Goal: Task Accomplishment & Management: Use online tool/utility

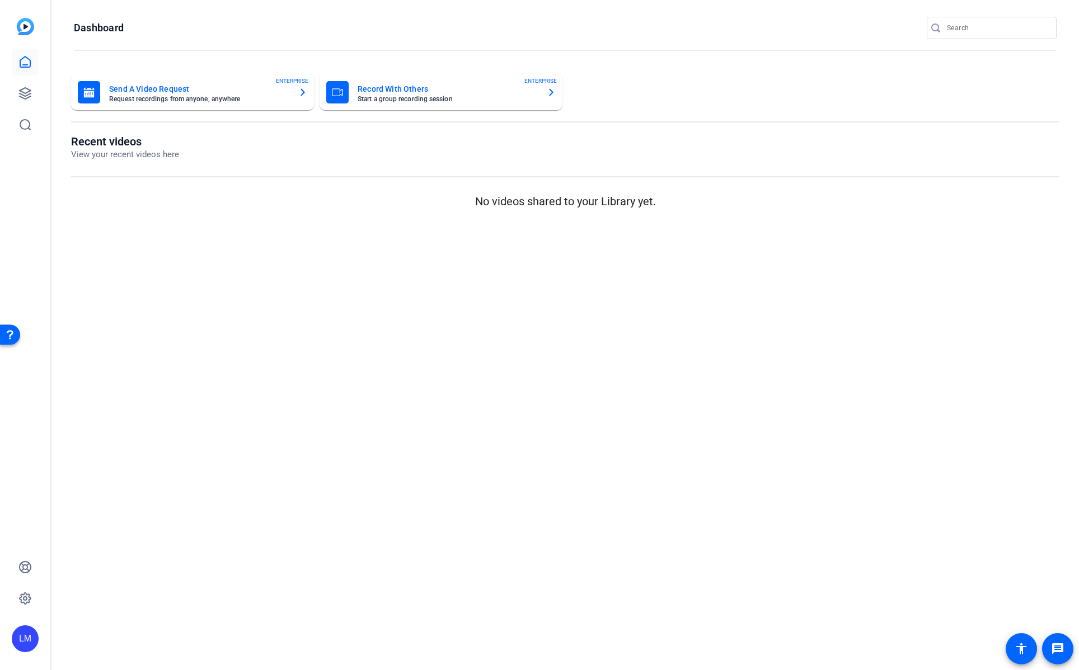
click at [633, 127] on openreel-dashboard-quick-actions "Send A Video Request Request recordings from anyone, anywhere ENTERPRISE Record…" at bounding box center [565, 104] width 988 height 60
click at [23, 91] on icon at bounding box center [24, 93] width 13 height 13
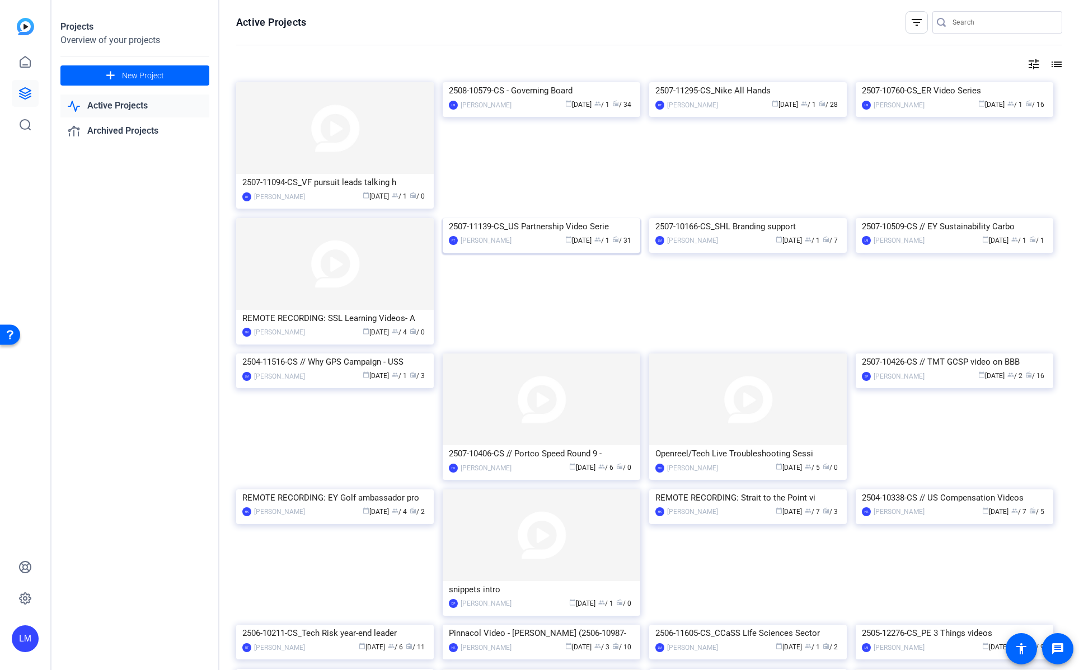
click at [508, 235] on div "2507-11139-CS_US Partnership Video Serie" at bounding box center [541, 226] width 185 height 17
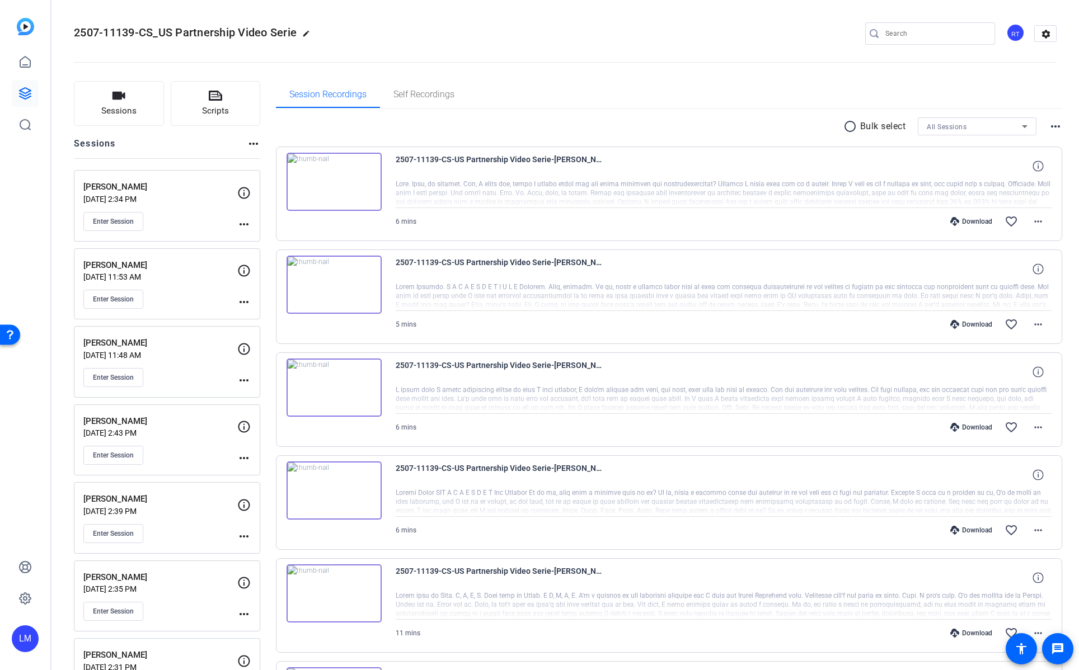
click at [246, 299] on mat-icon "more_horiz" at bounding box center [243, 301] width 13 height 13
click at [285, 319] on span "Edit Session" at bounding box center [271, 318] width 51 height 13
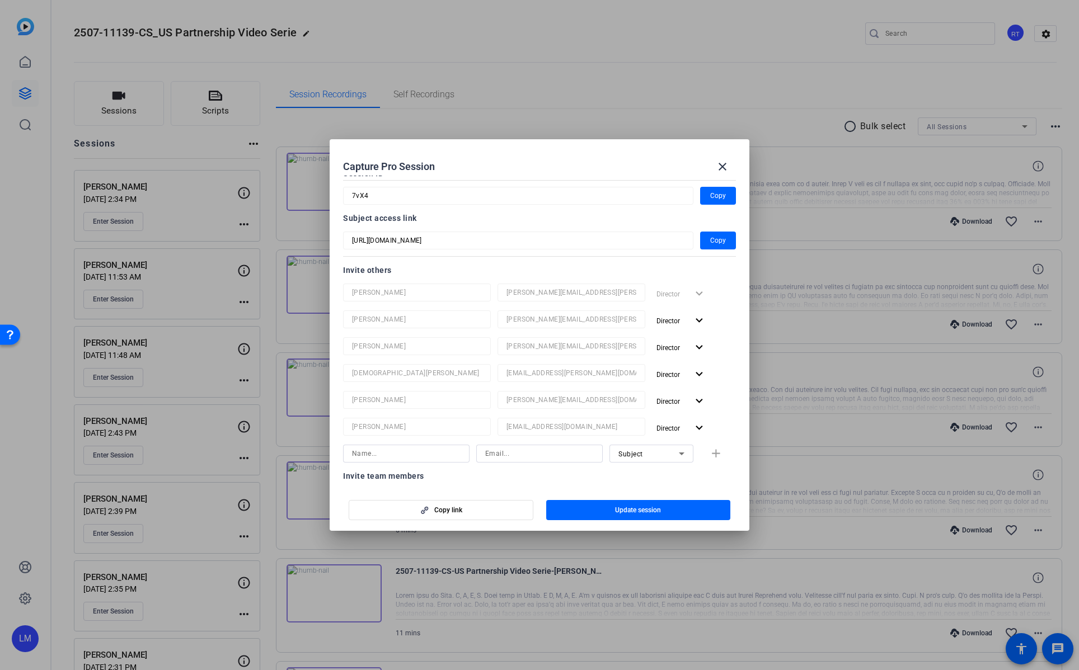
scroll to position [66, 0]
click at [46, 300] on div at bounding box center [539, 335] width 1079 height 670
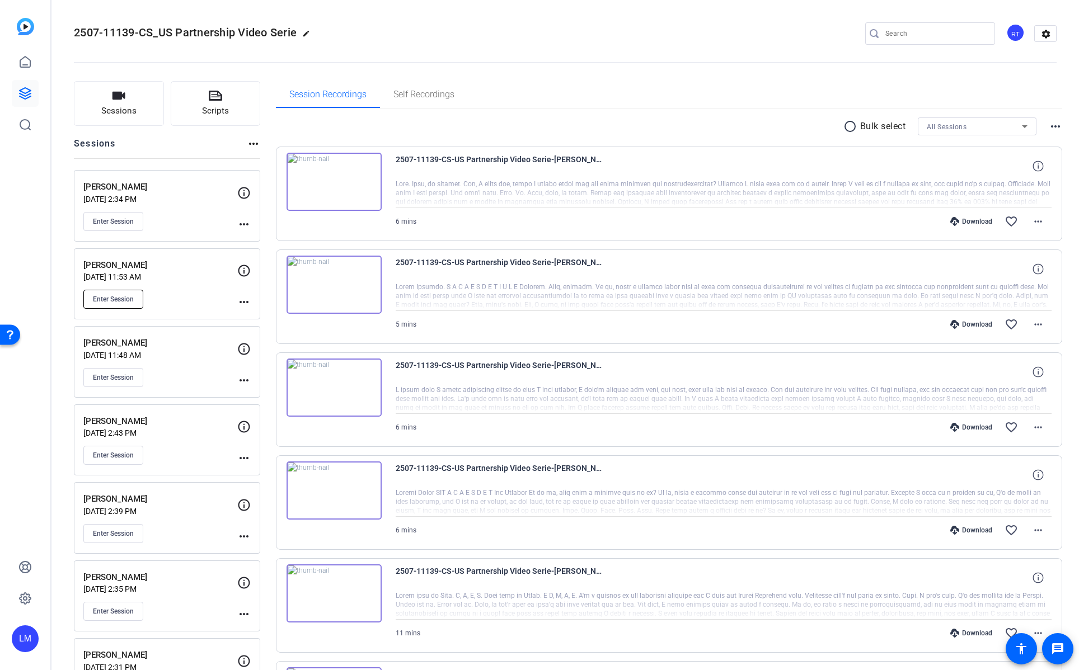
click at [115, 302] on span "Enter Session" at bounding box center [113, 299] width 41 height 9
click at [199, 298] on div "Enter Session" at bounding box center [160, 299] width 154 height 19
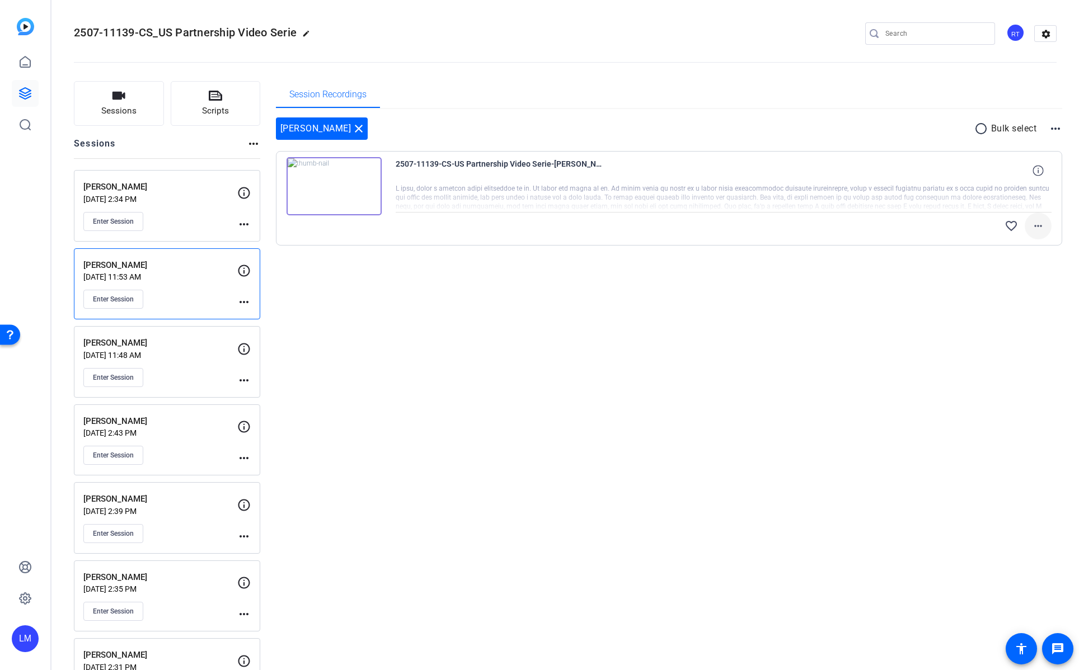
click at [1033, 226] on mat-icon "more_horiz" at bounding box center [1037, 225] width 13 height 13
click at [831, 351] on div at bounding box center [539, 335] width 1079 height 670
click at [1032, 227] on mat-icon "more_horiz" at bounding box center [1037, 225] width 13 height 13
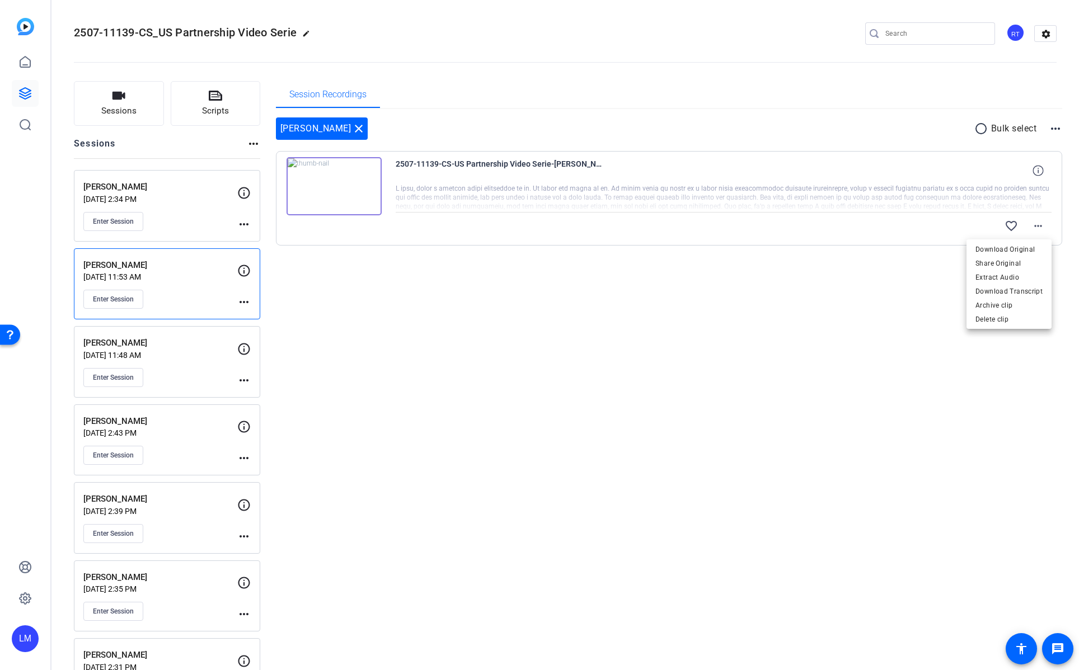
click at [745, 419] on div at bounding box center [539, 335] width 1079 height 670
click at [352, 128] on mat-icon "close" at bounding box center [358, 128] width 13 height 13
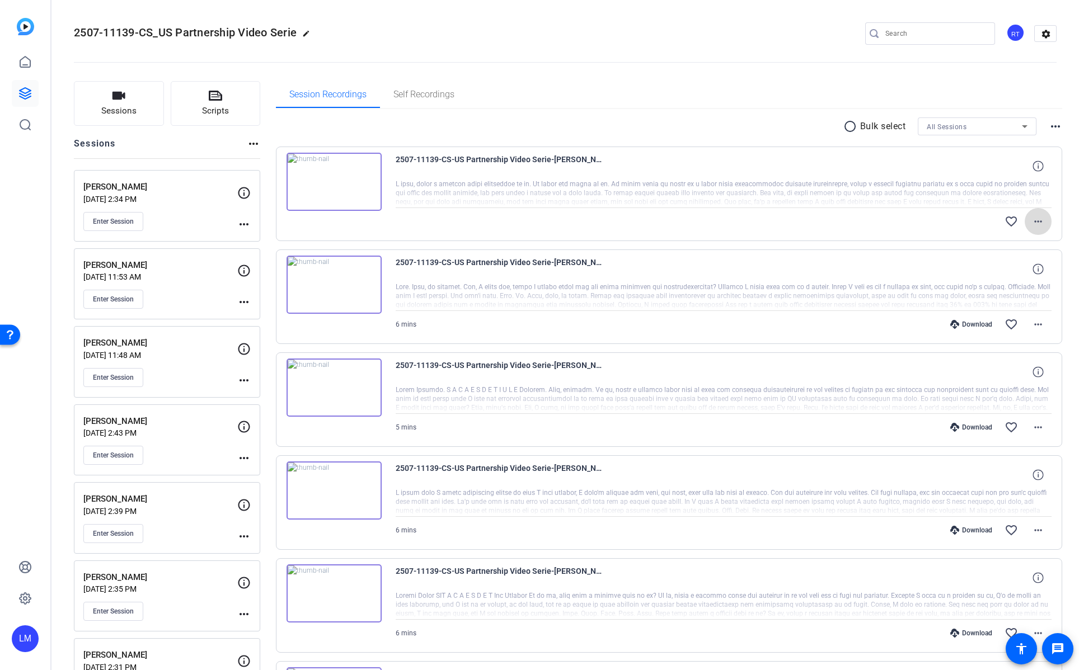
click at [1037, 219] on mat-icon "more_horiz" at bounding box center [1037, 221] width 13 height 13
click at [815, 133] on div at bounding box center [539, 335] width 1079 height 670
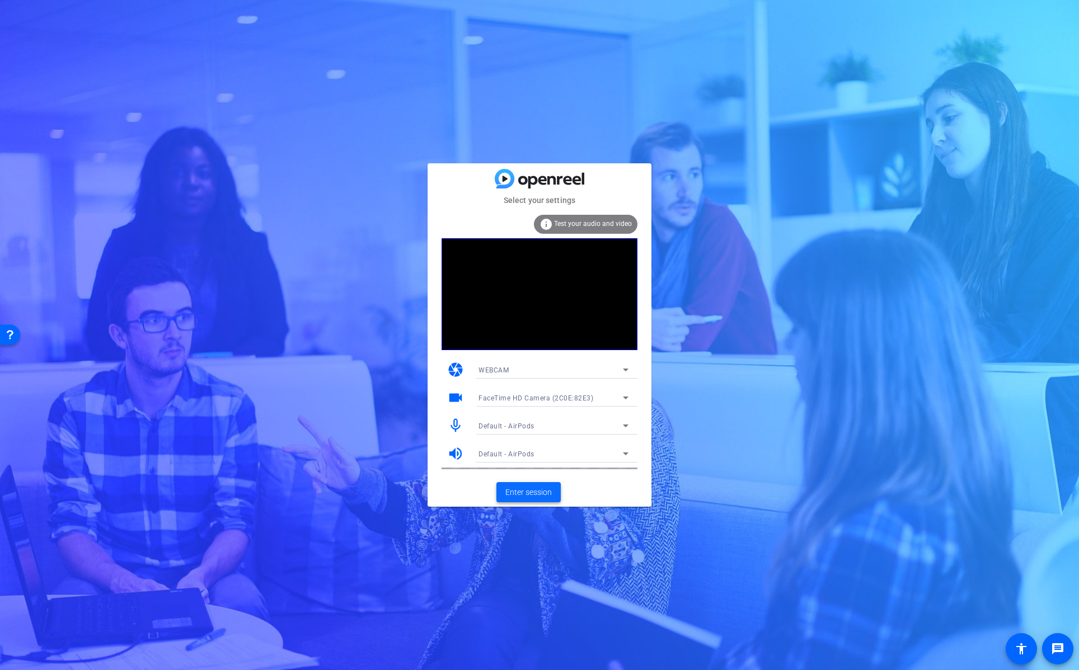
click at [519, 492] on span "Enter session" at bounding box center [528, 493] width 46 height 12
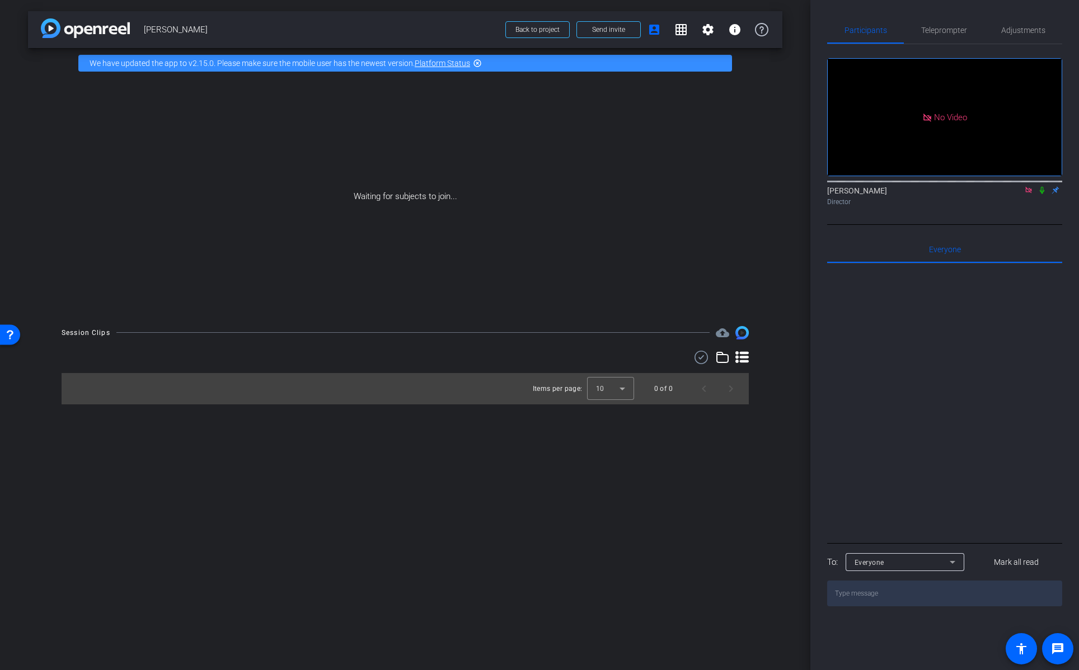
click at [1043, 194] on icon at bounding box center [1041, 190] width 4 height 7
click at [608, 26] on span "Send invite" at bounding box center [608, 29] width 33 height 9
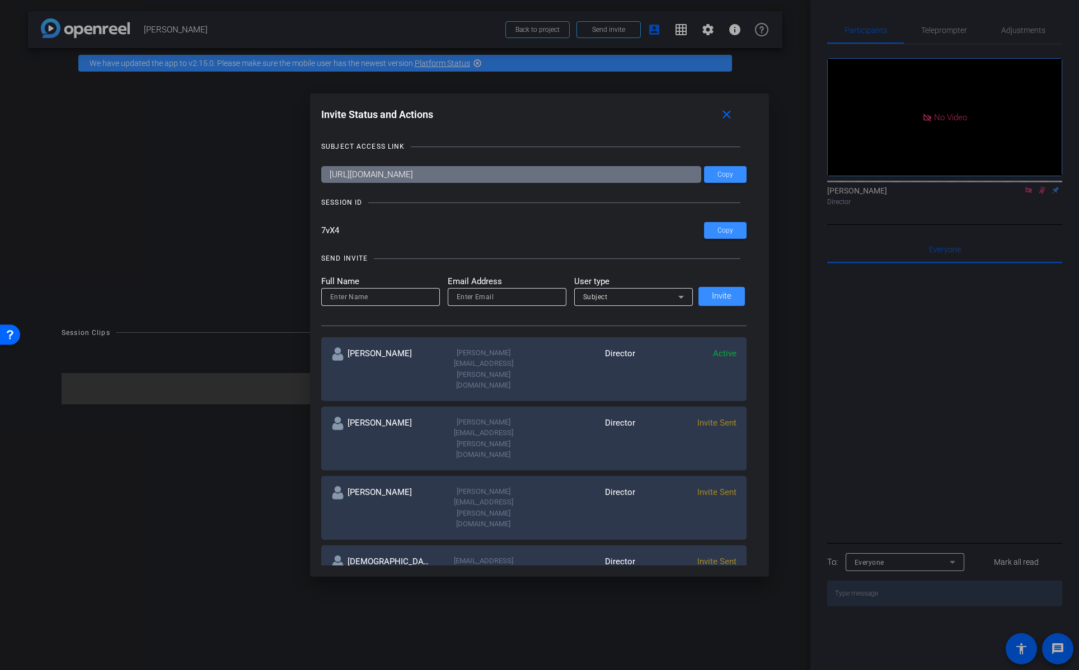
click at [543, 580] on div at bounding box center [539, 335] width 1079 height 670
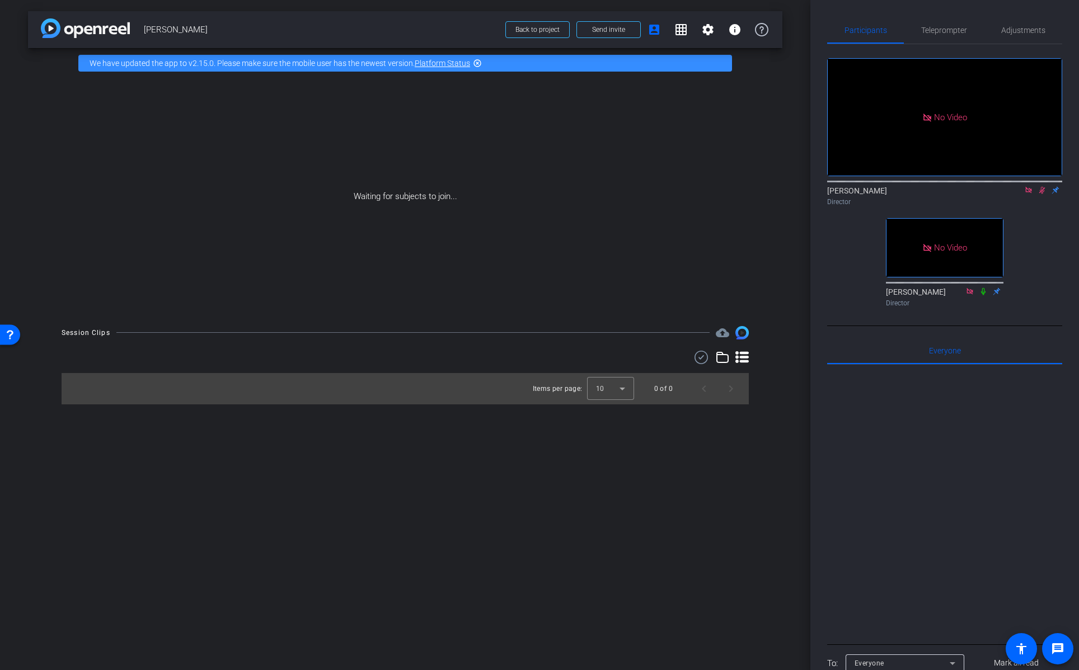
click at [1039, 194] on icon at bounding box center [1041, 190] width 9 height 8
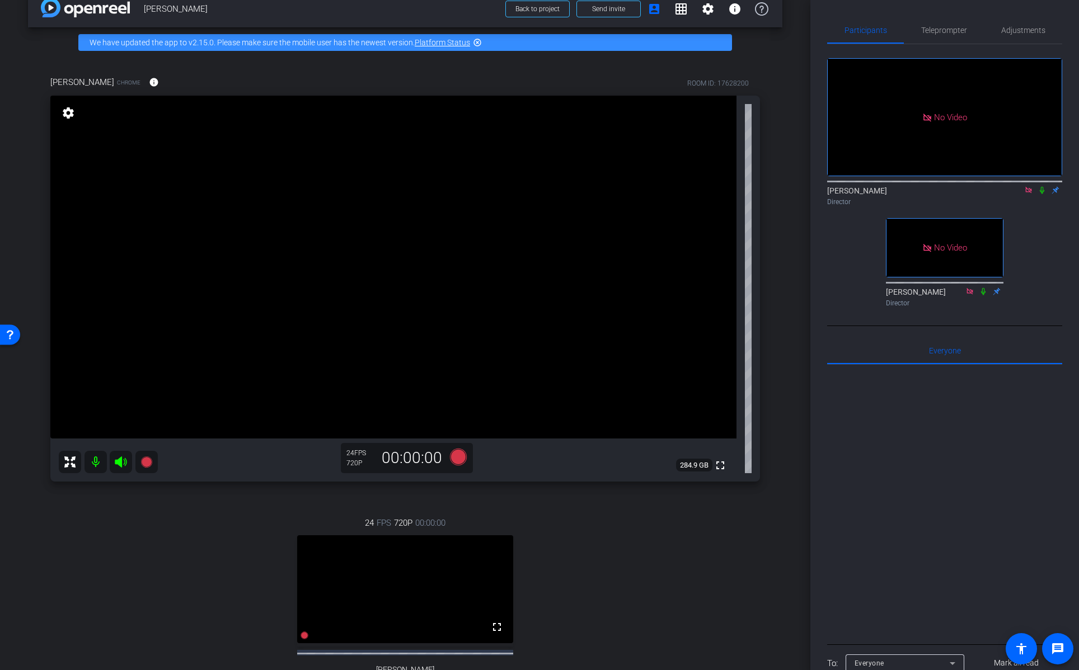
scroll to position [8, 0]
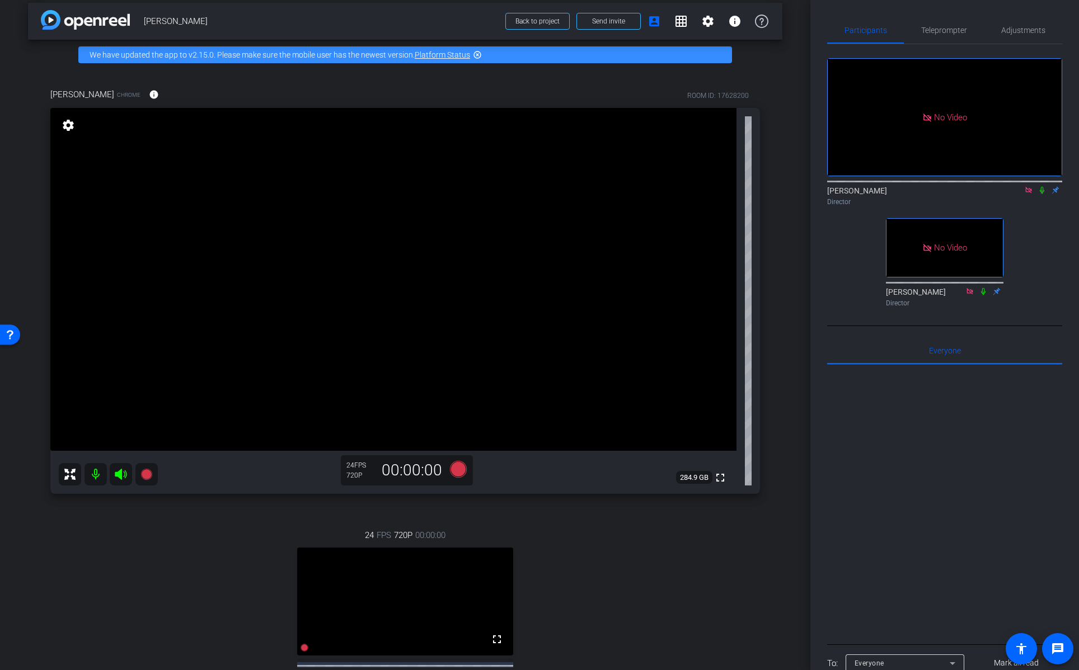
click at [65, 125] on mat-icon "settings" at bounding box center [68, 125] width 16 height 13
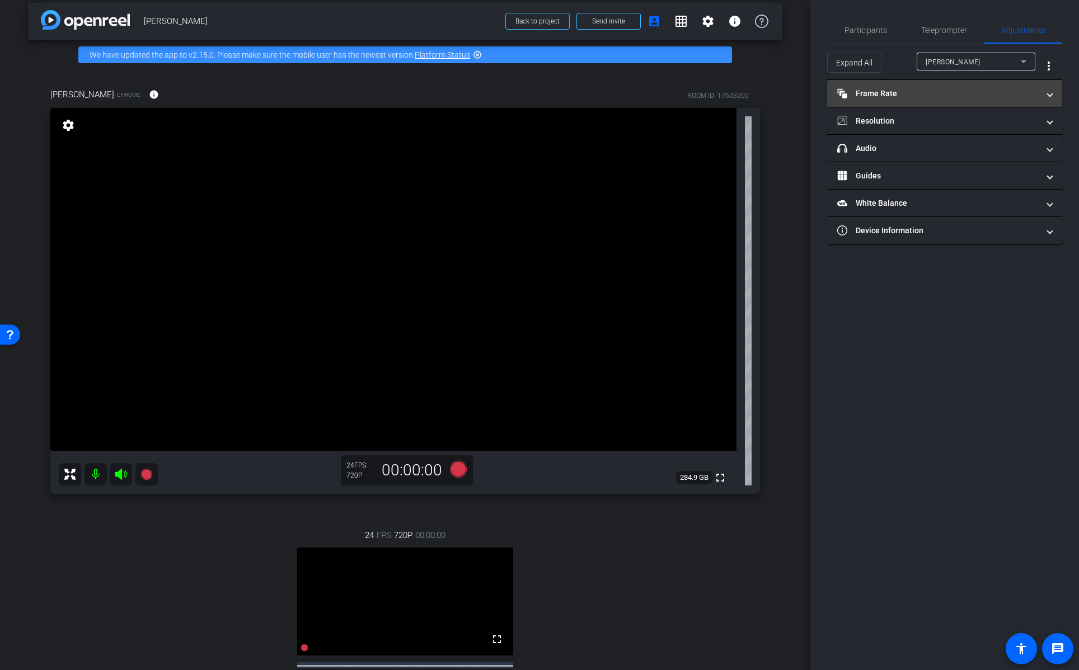
click at [935, 92] on mat-panel-title "Frame Rate Frame Rate" at bounding box center [937, 94] width 201 height 12
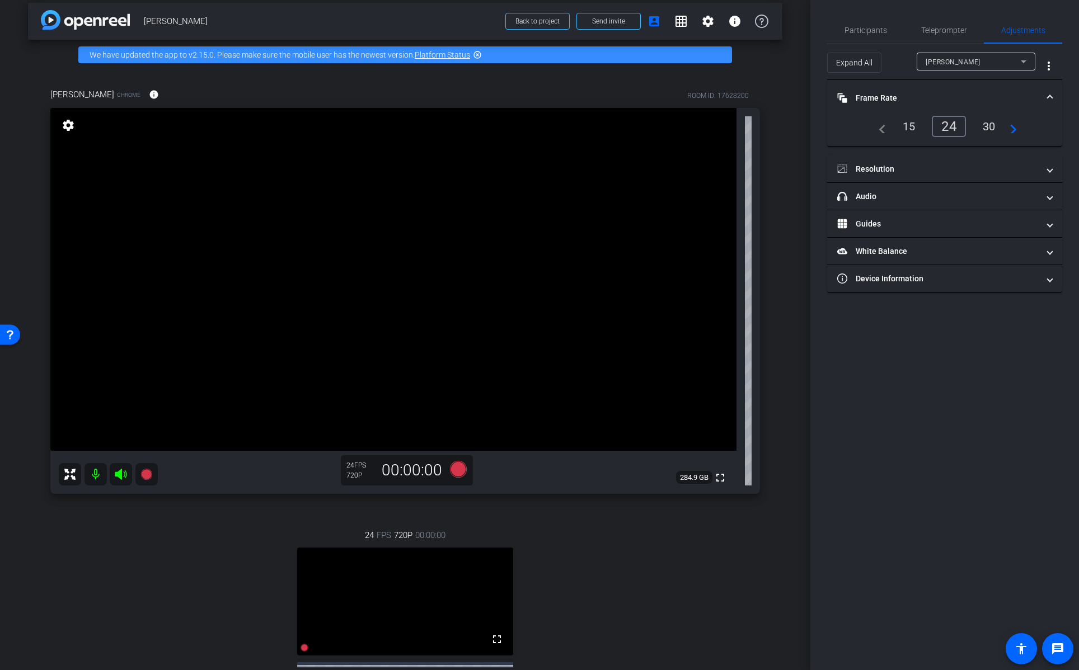
click at [983, 126] on div "30" at bounding box center [989, 126] width 30 height 19
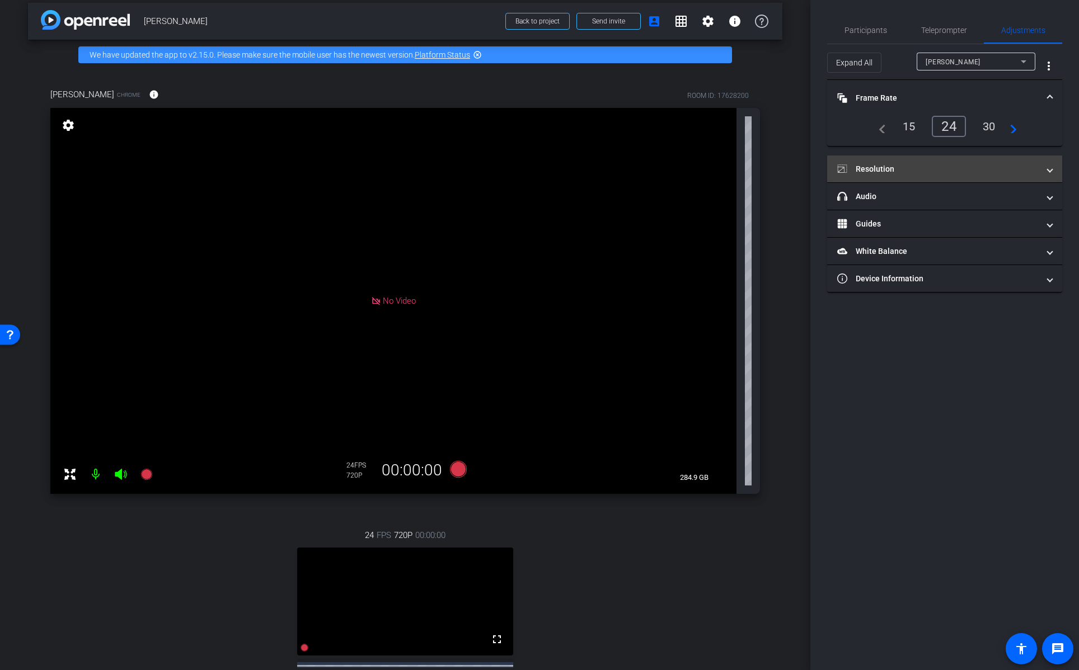
click at [966, 164] on mat-panel-title "Resolution" at bounding box center [937, 169] width 201 height 12
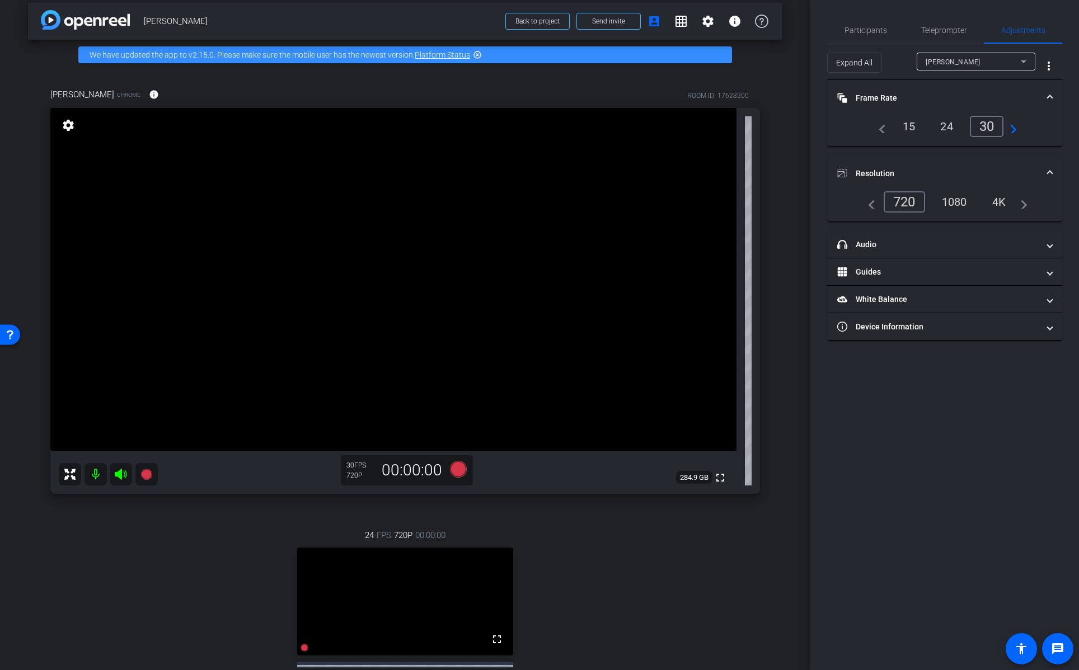
click at [957, 200] on div "1080" at bounding box center [954, 201] width 42 height 19
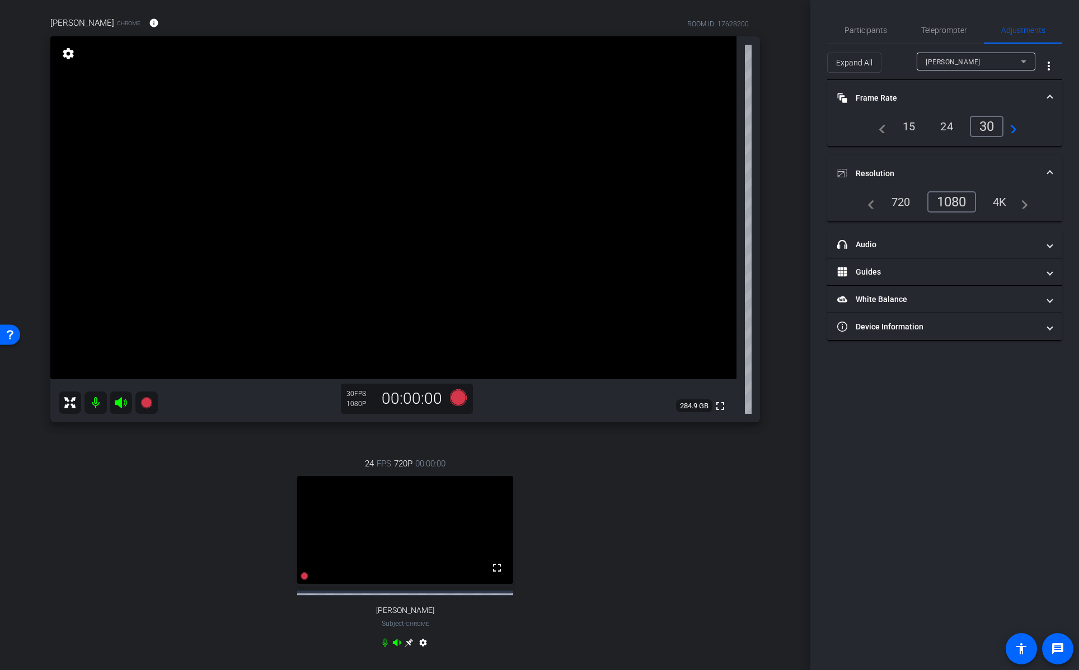
scroll to position [78, 0]
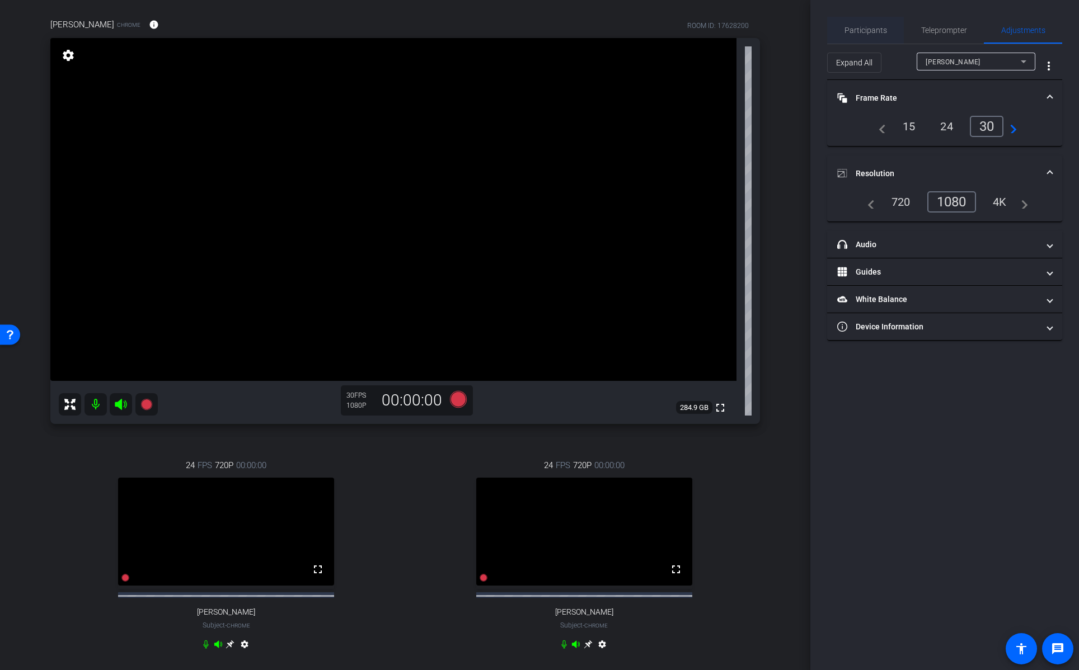
click at [867, 30] on span "Participants" at bounding box center [865, 30] width 43 height 8
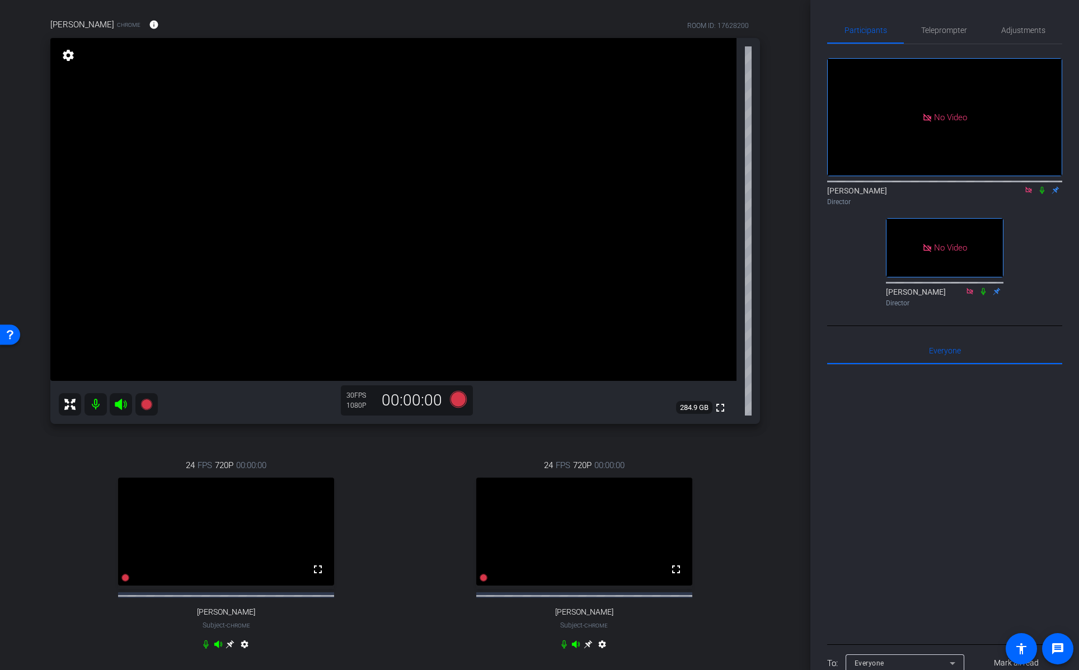
click at [793, 106] on div "arrow_back Franny Wang Back to project Send invite account_box grid_on settings…" at bounding box center [405, 257] width 810 height 670
click at [61, 493] on div "24 FPS 720P 00:00:00 fullscreen Katie Berg Subject - Chrome settings" at bounding box center [226, 556] width 352 height 231
click at [146, 407] on icon at bounding box center [145, 404] width 11 height 11
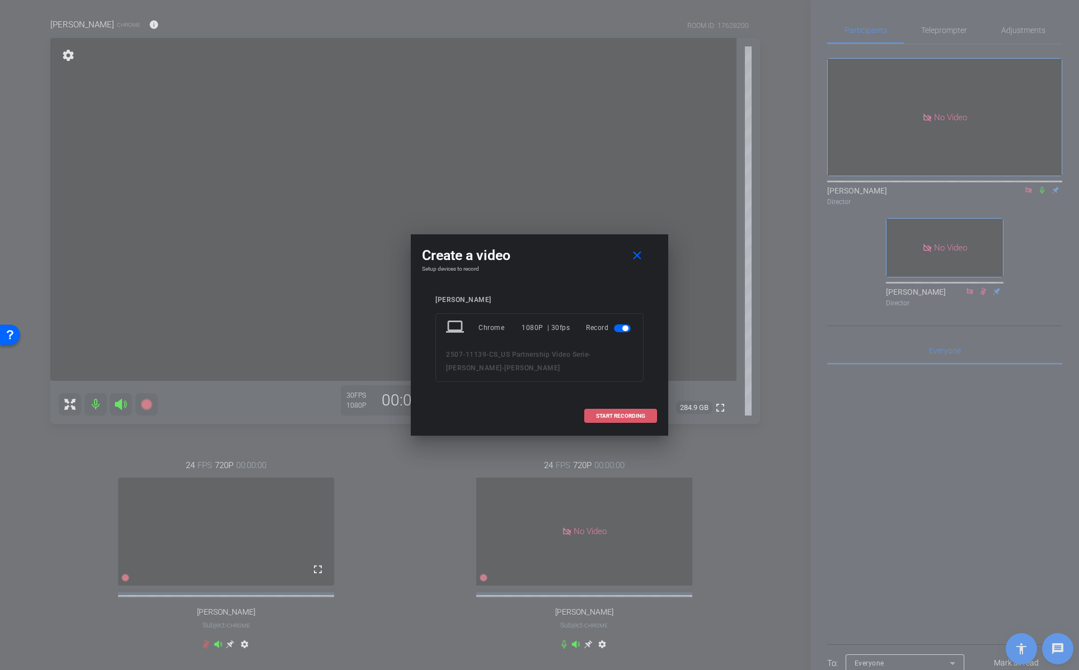
click at [618, 417] on span "START RECORDING" at bounding box center [620, 416] width 49 height 6
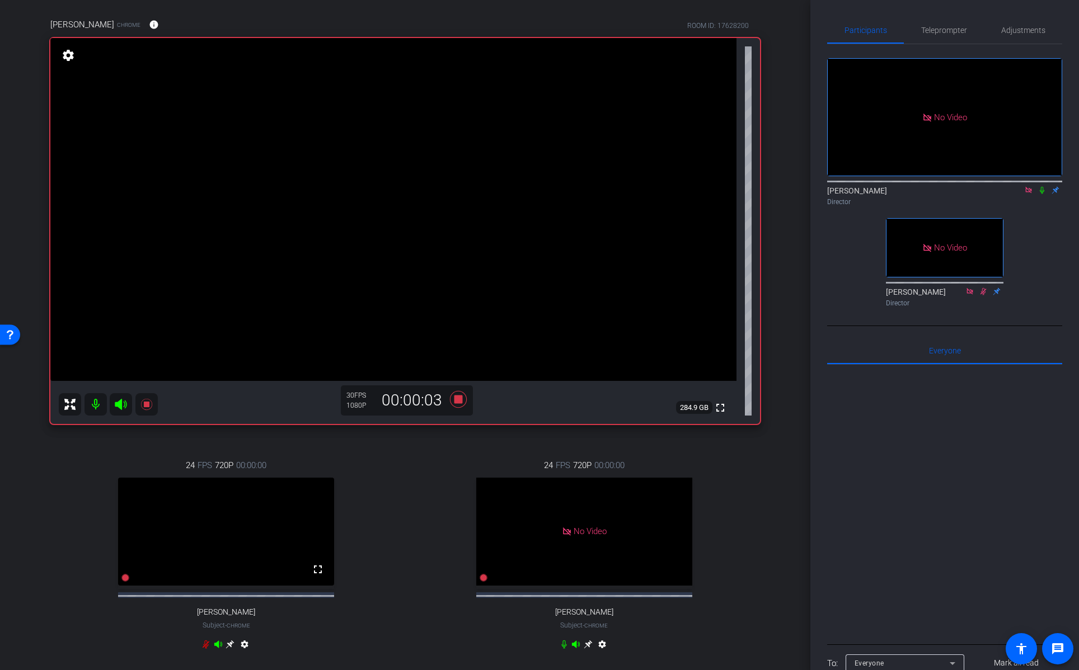
click at [1043, 186] on icon at bounding box center [1041, 190] width 9 height 8
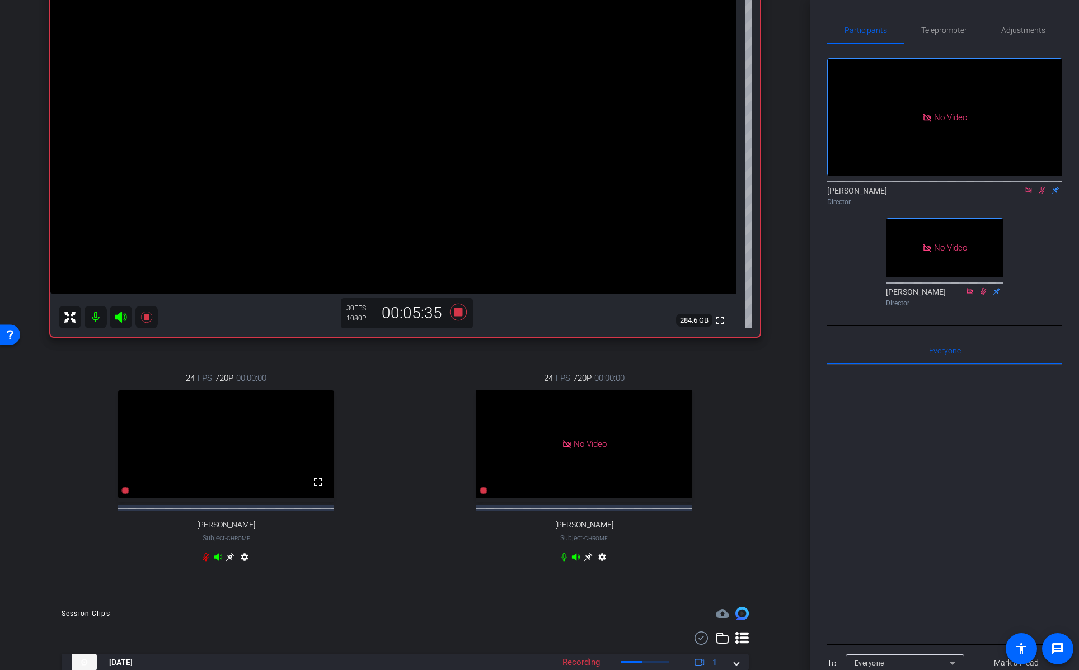
scroll to position [172, 0]
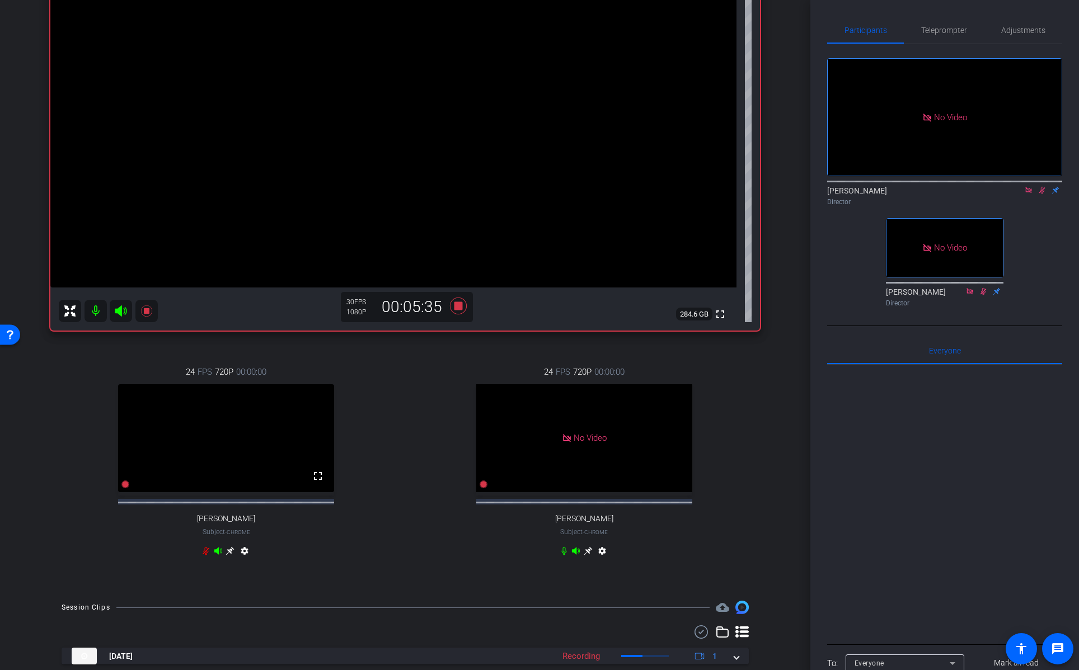
click at [547, 559] on div "24 FPS 720P 00:00:00 No Video Adam J Fleischhacker Subject - Chrome settings" at bounding box center [584, 462] width 352 height 231
click at [563, 555] on icon at bounding box center [563, 551] width 9 height 9
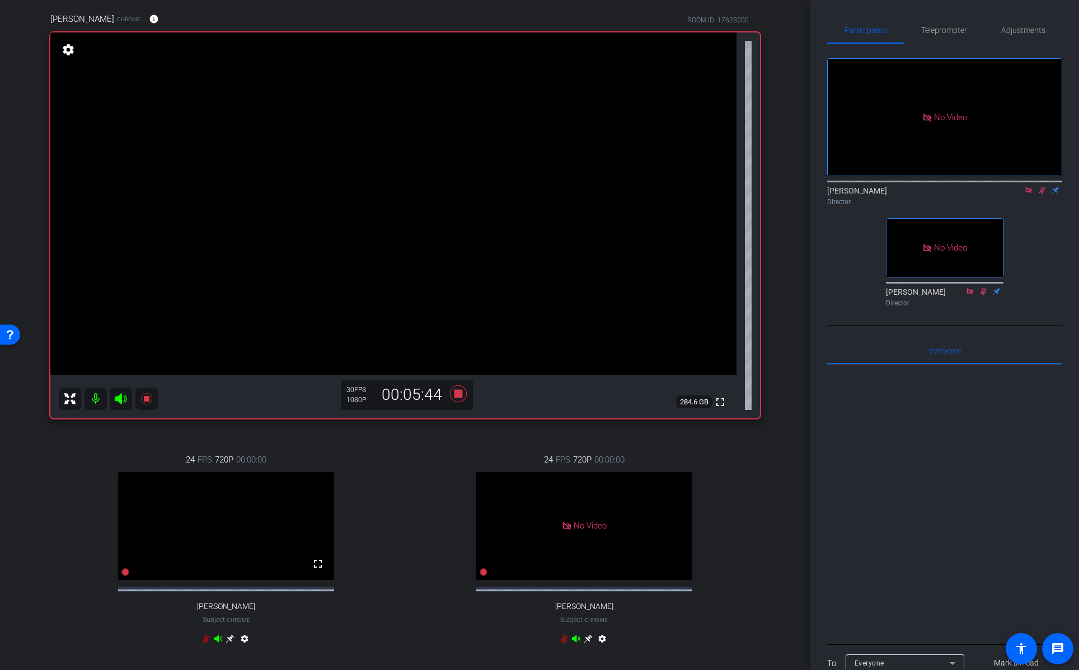
scroll to position [83, 0]
click at [563, 644] on icon at bounding box center [563, 639] width 9 height 9
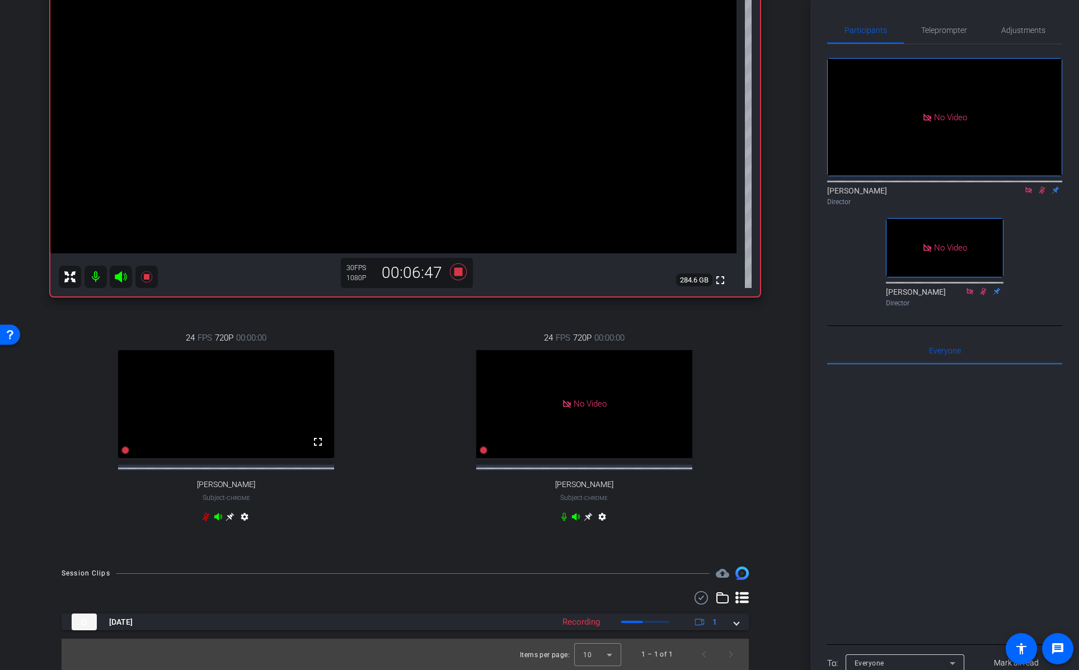
scroll to position [216, 0]
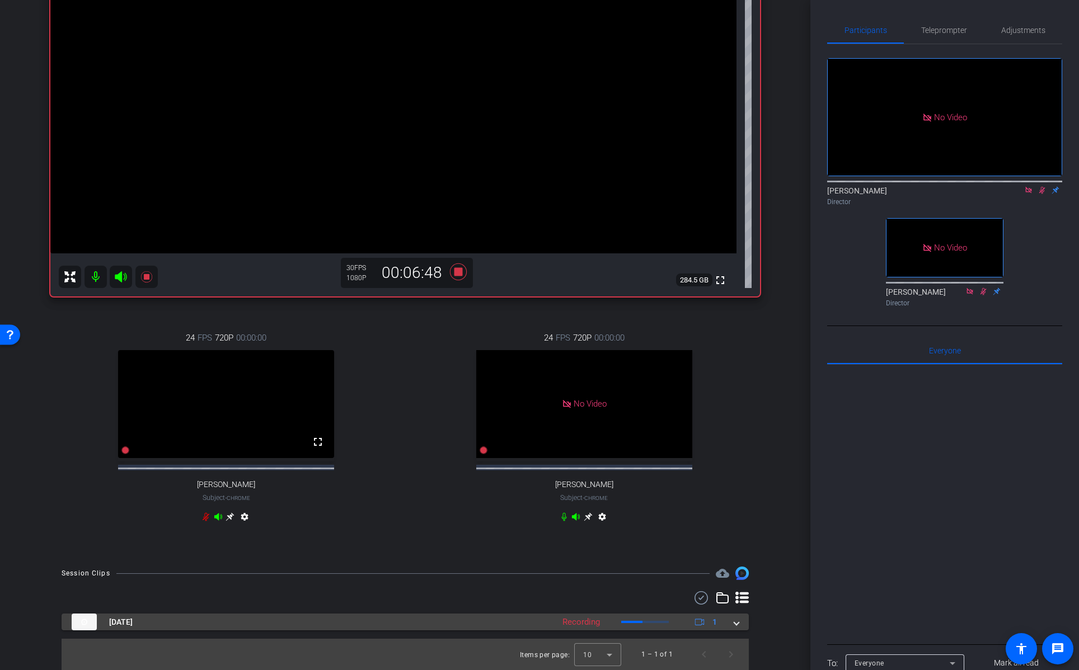
click at [735, 623] on span at bounding box center [736, 622] width 4 height 12
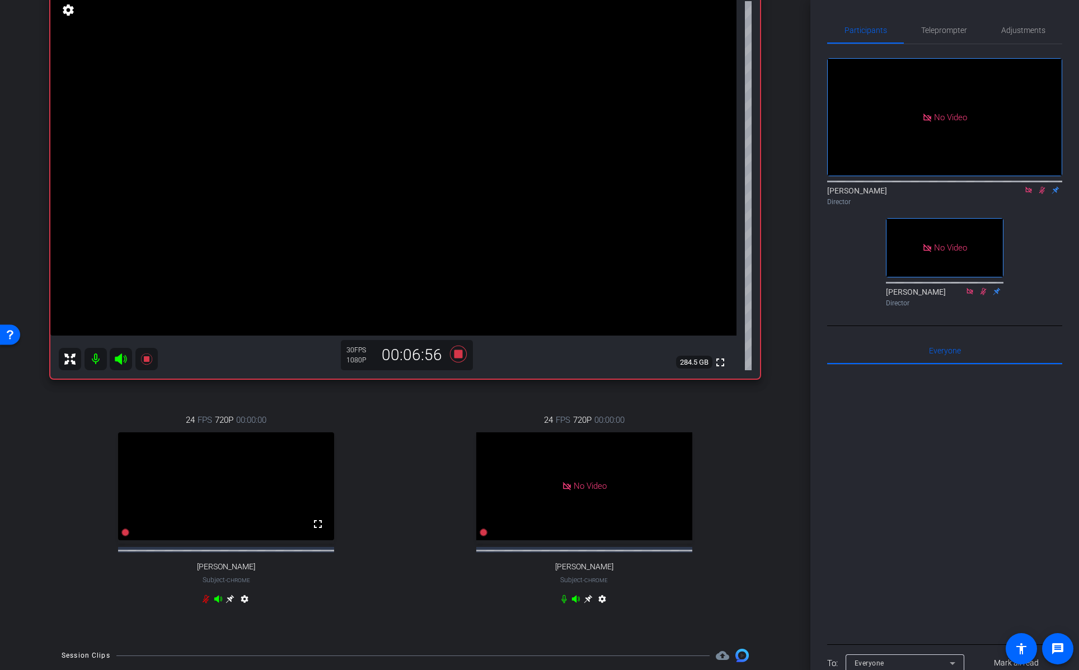
scroll to position [130, 0]
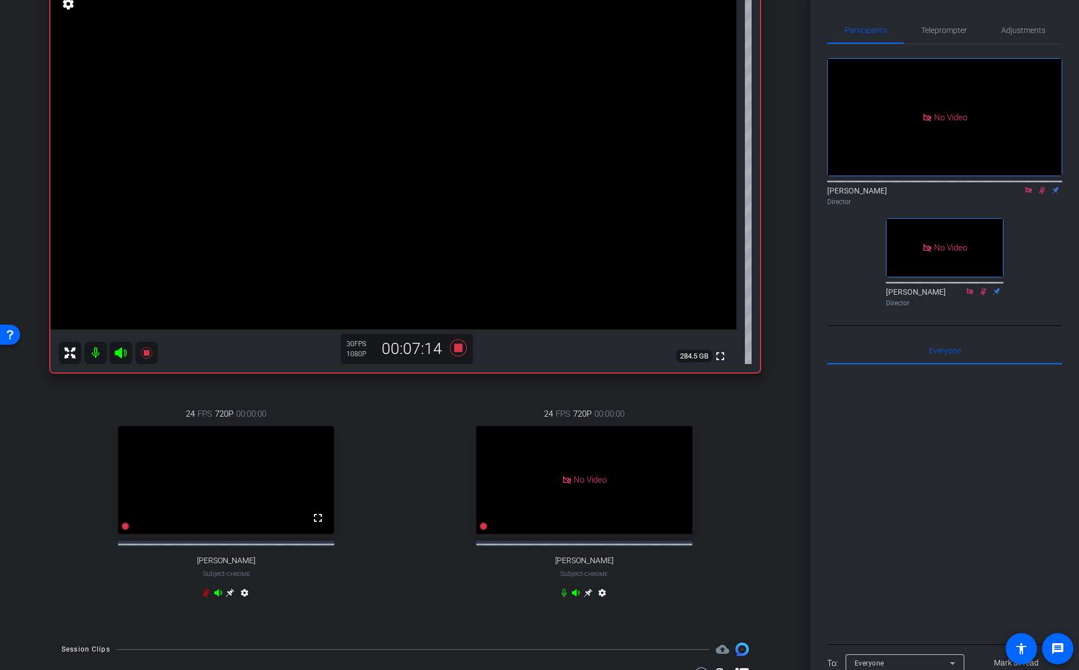
click at [561, 597] on icon at bounding box center [563, 592] width 9 height 9
click at [562, 597] on icon at bounding box center [563, 592] width 9 height 9
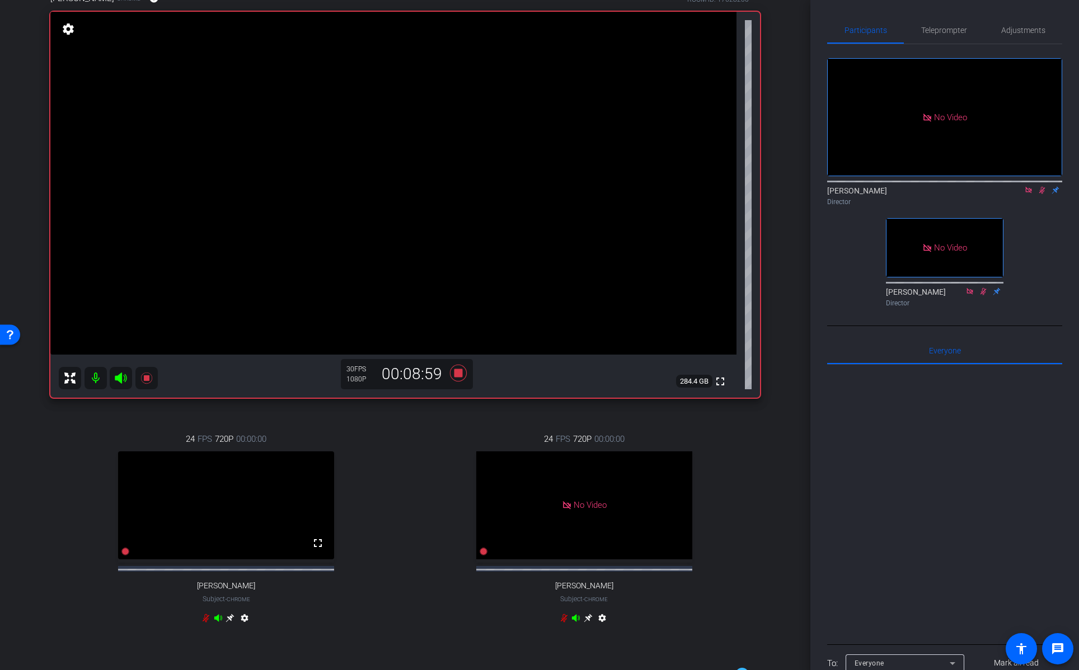
scroll to position [105, 0]
click at [749, 512] on div "24 FPS 720P 00:00:00 fullscreen Adam J Fleischhacker Subject - Chrome settings" at bounding box center [584, 529] width 352 height 231
click at [1042, 185] on mat-icon at bounding box center [1041, 190] width 13 height 10
click at [462, 373] on icon at bounding box center [458, 372] width 17 height 17
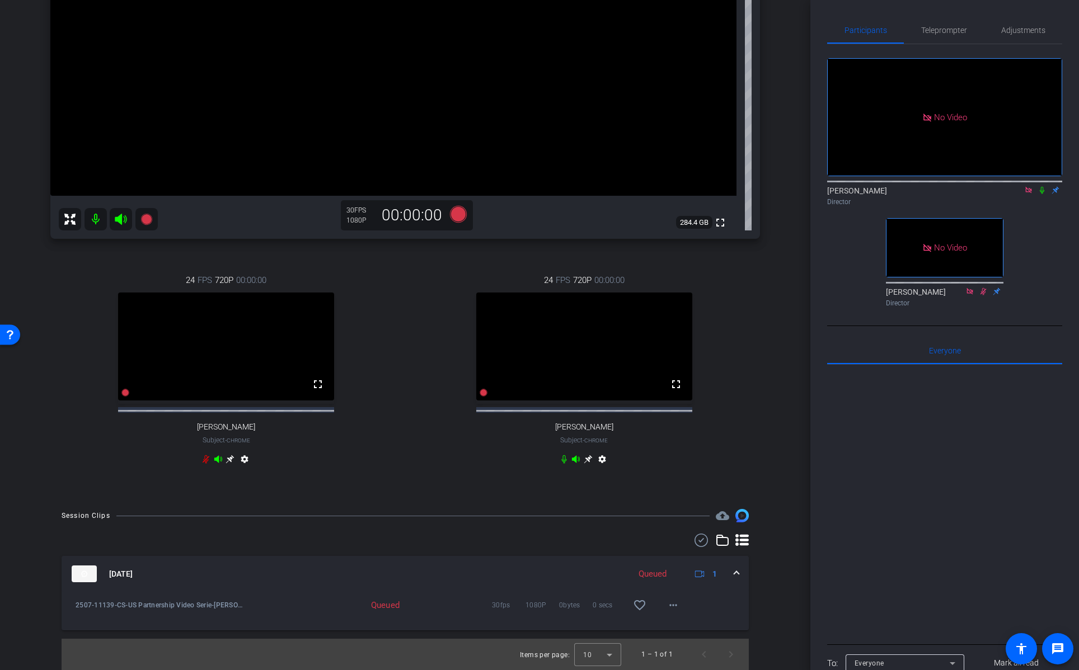
scroll to position [274, 0]
click at [676, 607] on mat-icon "more_horiz" at bounding box center [672, 605] width 13 height 13
click at [785, 576] on div at bounding box center [539, 335] width 1079 height 670
click at [675, 609] on mat-icon "more_horiz" at bounding box center [672, 605] width 13 height 13
click at [778, 468] on div at bounding box center [539, 335] width 1079 height 670
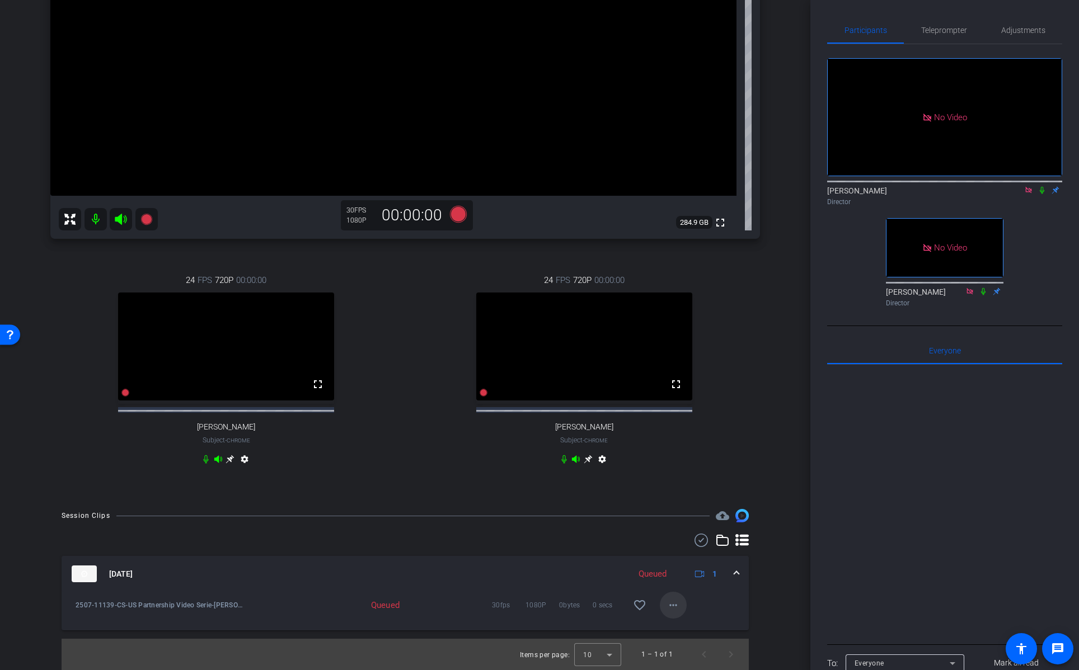
click at [675, 601] on mat-icon "more_horiz" at bounding box center [672, 605] width 13 height 13
click at [756, 437] on div at bounding box center [539, 335] width 1079 height 670
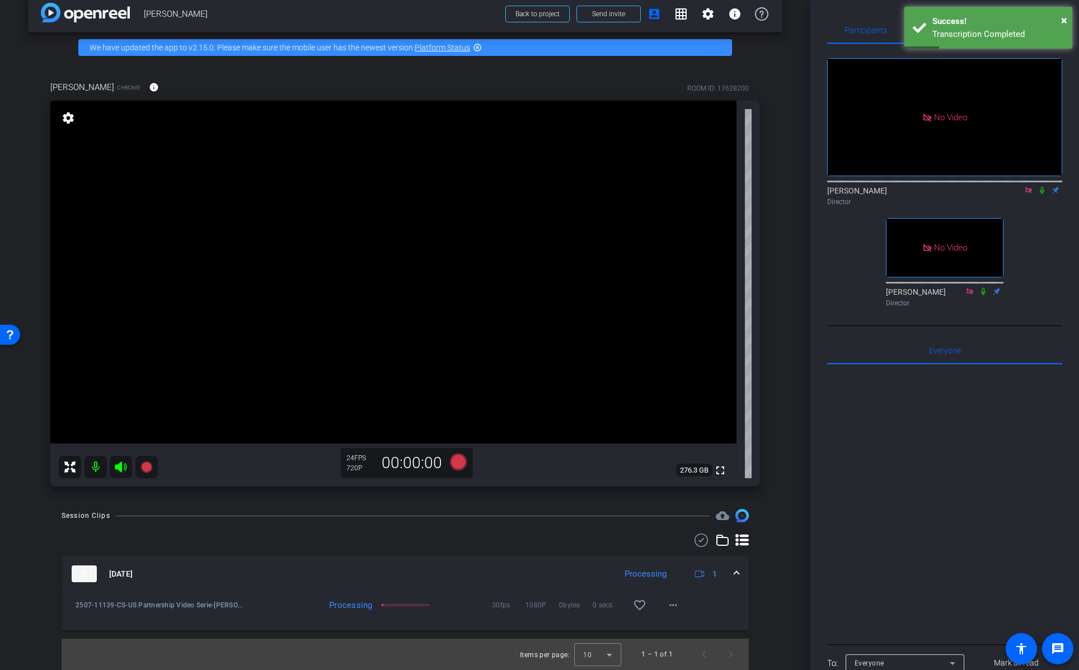
scroll to position [0, 0]
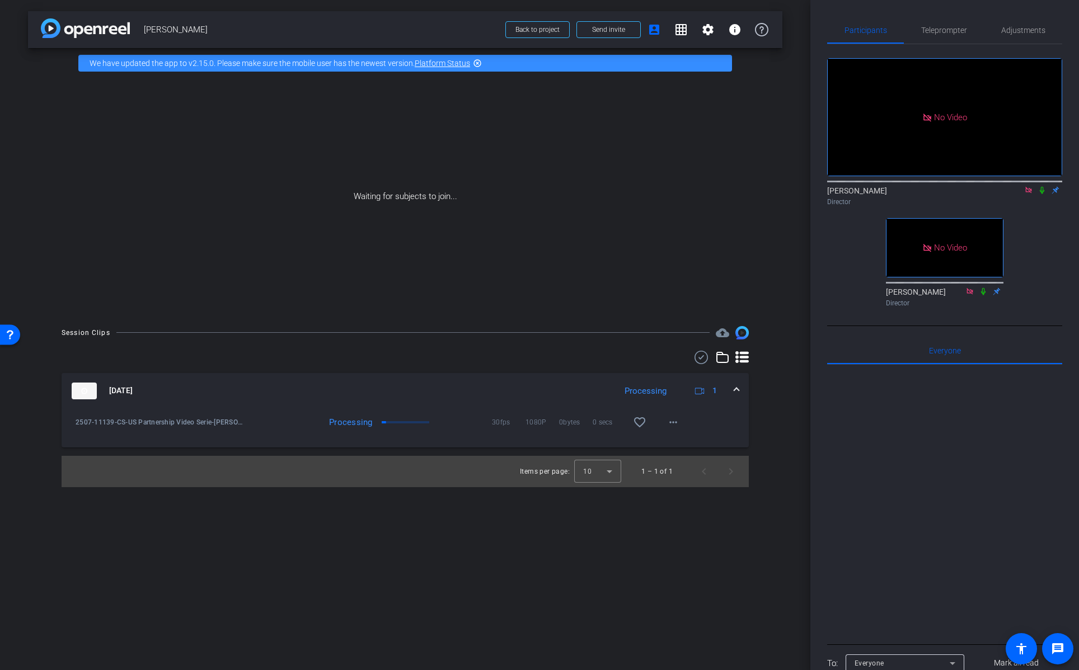
click at [1042, 187] on icon at bounding box center [1041, 190] width 4 height 7
